Goal: Task Accomplishment & Management: Use online tool/utility

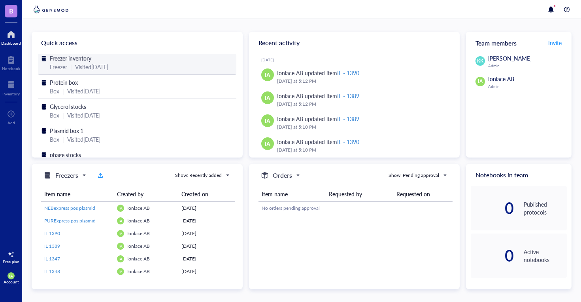
click at [126, 62] on div "Freezer inventory" at bounding box center [137, 58] width 175 height 9
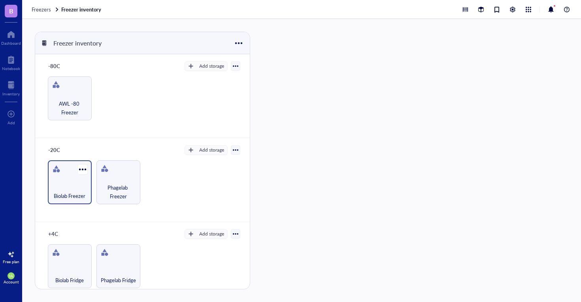
click at [72, 183] on div "Biolab Freezer" at bounding box center [70, 191] width 36 height 17
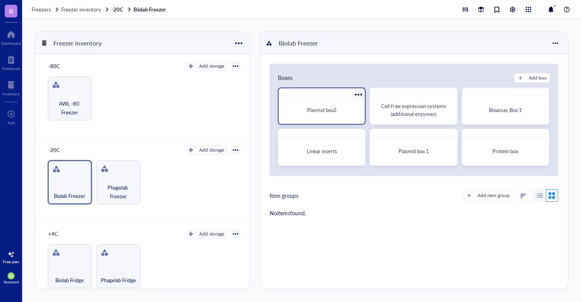
click at [336, 110] on span "Plasmid box2" at bounding box center [322, 110] width 30 height 8
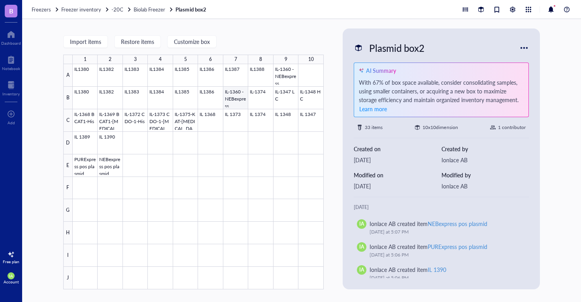
click at [239, 102] on div at bounding box center [198, 176] width 251 height 225
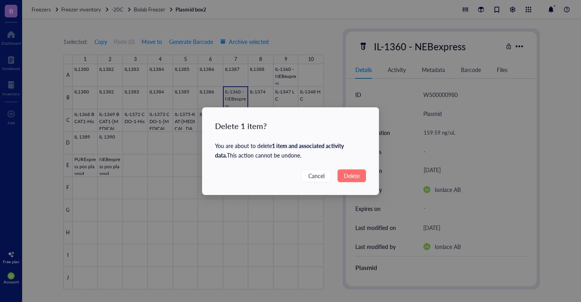
click at [354, 175] on span "Delete" at bounding box center [352, 175] width 16 height 9
